Goal: Find specific page/section: Find specific page/section

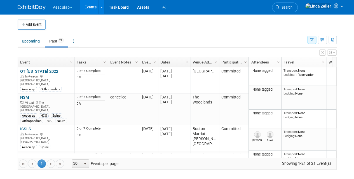
click at [314, 41] on button "button" at bounding box center [311, 40] width 9 height 8
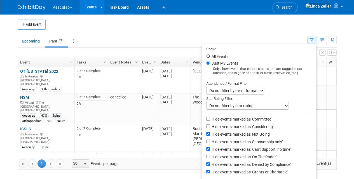
click at [206, 56] on input "All Events" at bounding box center [208, 56] width 4 height 4
radio input "true"
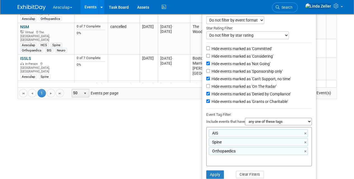
scroll to position [82, 0]
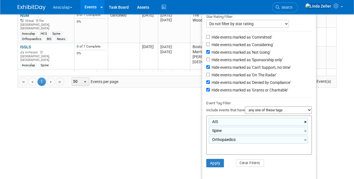
click at [305, 121] on link "×" at bounding box center [306, 122] width 4 height 6
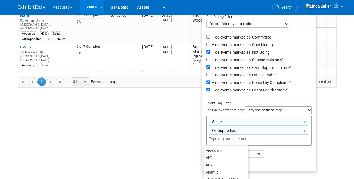
scroll to position [73, 0]
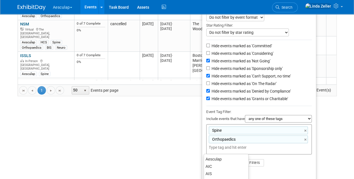
click at [305, 121] on ul "Show: All Events Just My Events Only show events that either I created, or I am…" at bounding box center [259, 74] width 114 height 209
click at [305, 128] on link "×" at bounding box center [306, 131] width 4 height 6
type input "Orthopaedics"
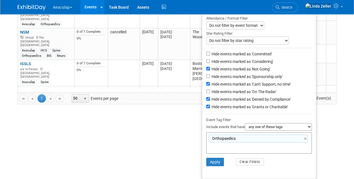
scroll to position [64, 0]
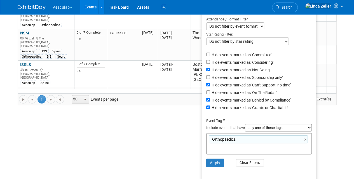
click at [304, 130] on ul "Show: All Events Just My Events Only show events that either I created, or I am…" at bounding box center [259, 79] width 114 height 201
click at [304, 136] on link "×" at bounding box center [306, 139] width 4 height 6
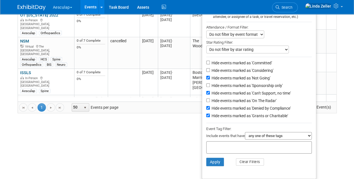
scroll to position [56, 0]
click at [303, 152] on ul "Show: All Events Just My Events Only show events that either I created, or I am…" at bounding box center [259, 84] width 114 height 192
click at [211, 161] on button "Apply" at bounding box center [215, 162] width 18 height 8
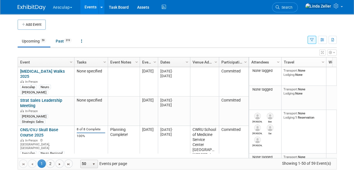
click at [310, 41] on icon "button" at bounding box center [312, 40] width 4 height 4
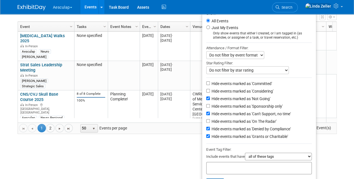
scroll to position [56, 0]
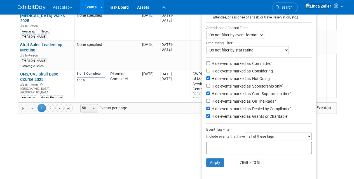
click at [213, 146] on input "text" at bounding box center [231, 147] width 45 height 6
click at [213, 145] on input "l" at bounding box center [231, 147] width 45 height 6
type input "[PERSON_NAME]"
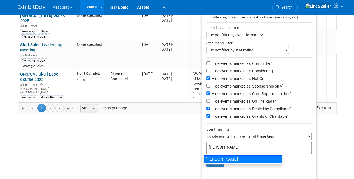
click at [209, 160] on div "[PERSON_NAME]" at bounding box center [243, 159] width 78 height 8
type input "[PERSON_NAME]"
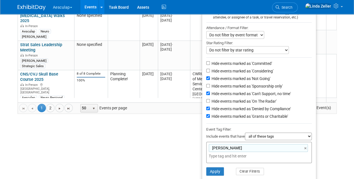
click at [221, 155] on input "text" at bounding box center [248, 156] width 78 height 6
type input "[PERSON_NAME]"
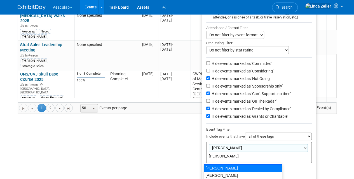
click at [205, 165] on div "[PERSON_NAME]" at bounding box center [243, 168] width 78 height 8
type input "[PERSON_NAME], [PERSON_NAME]"
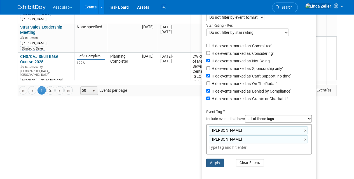
click at [211, 162] on button "Apply" at bounding box center [215, 163] width 18 height 8
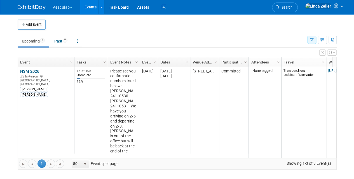
click at [310, 38] on icon "button" at bounding box center [312, 40] width 4 height 4
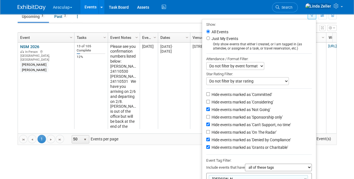
scroll to position [56, 0]
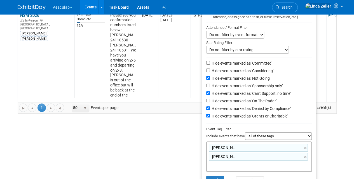
click at [253, 134] on select "all of these tags any one of these tags only and exactly these specific tags" at bounding box center [278, 136] width 67 height 8
select select "any"
click at [245, 132] on select "all of these tags any one of these tags only and exactly these specific tags" at bounding box center [278, 136] width 67 height 8
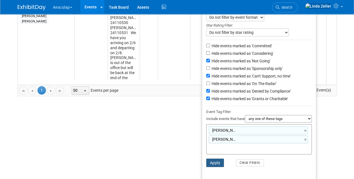
click at [211, 162] on button "Apply" at bounding box center [215, 163] width 18 height 8
